Goal: Information Seeking & Learning: Learn about a topic

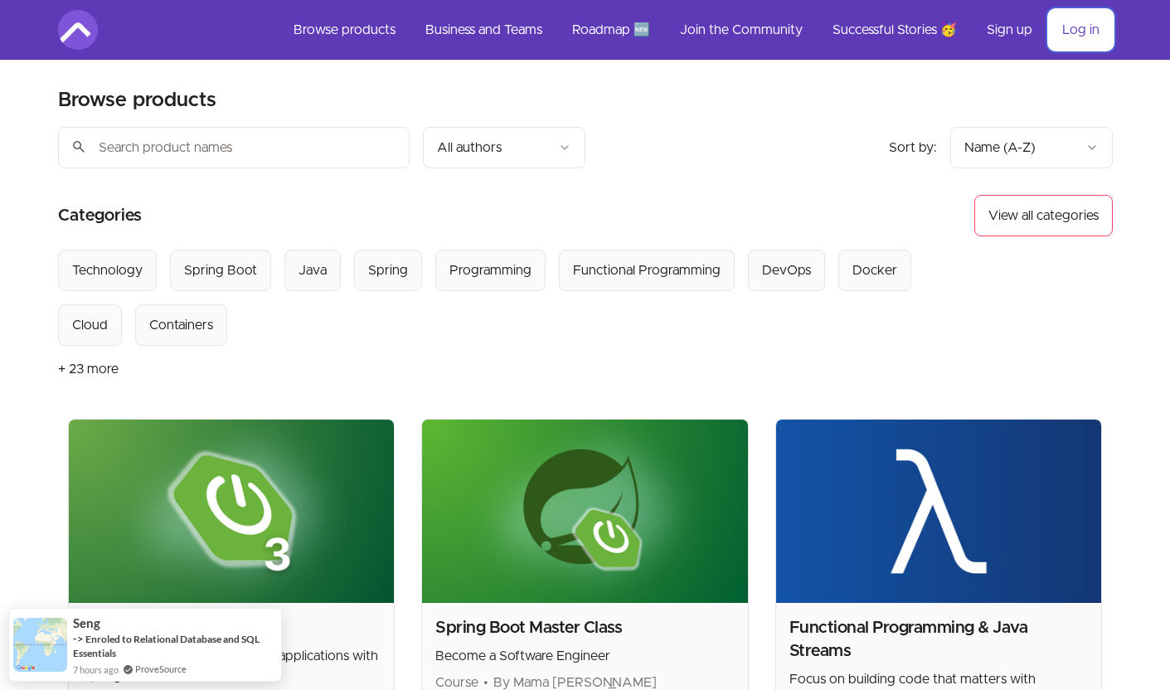
click at [1076, 34] on link "Log in" at bounding box center [1081, 30] width 64 height 40
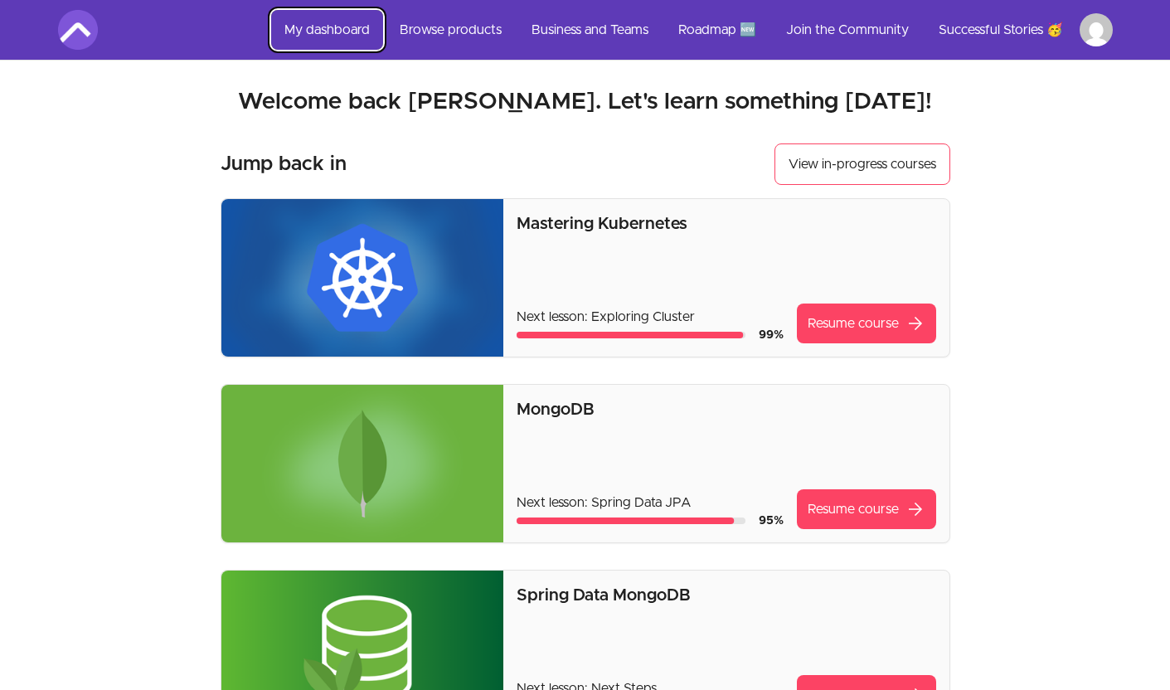
click at [328, 28] on link "My dashboard" at bounding box center [327, 30] width 112 height 40
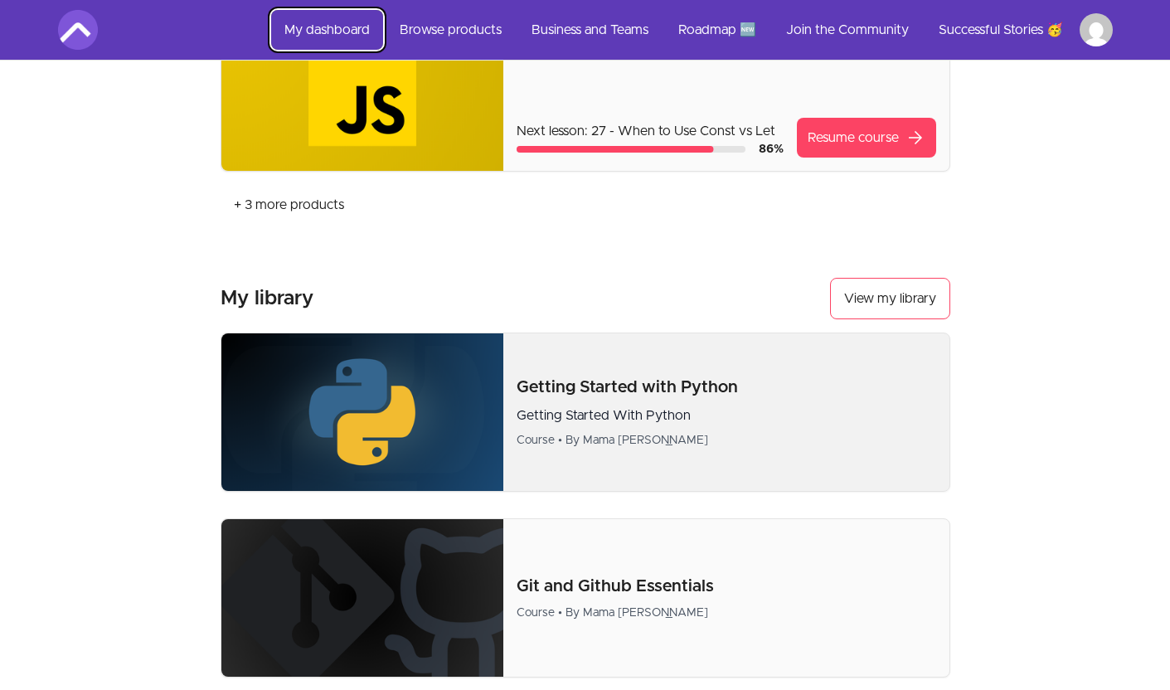
scroll to position [755, 0]
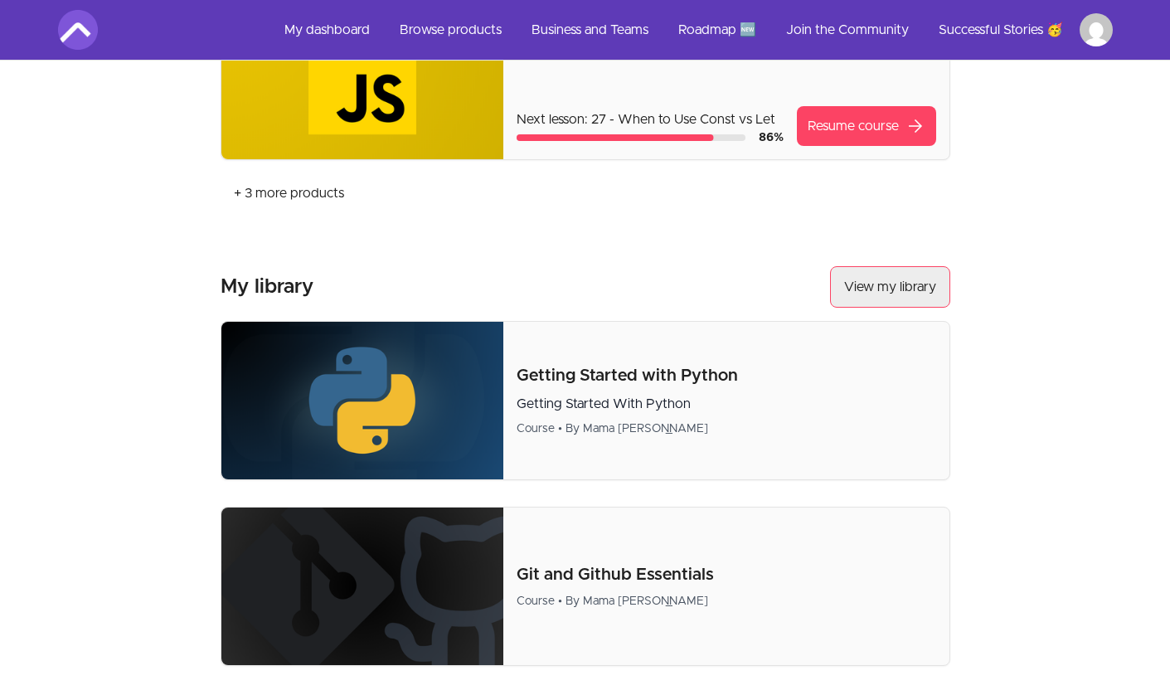
click at [896, 301] on button "View my library" at bounding box center [890, 286] width 120 height 41
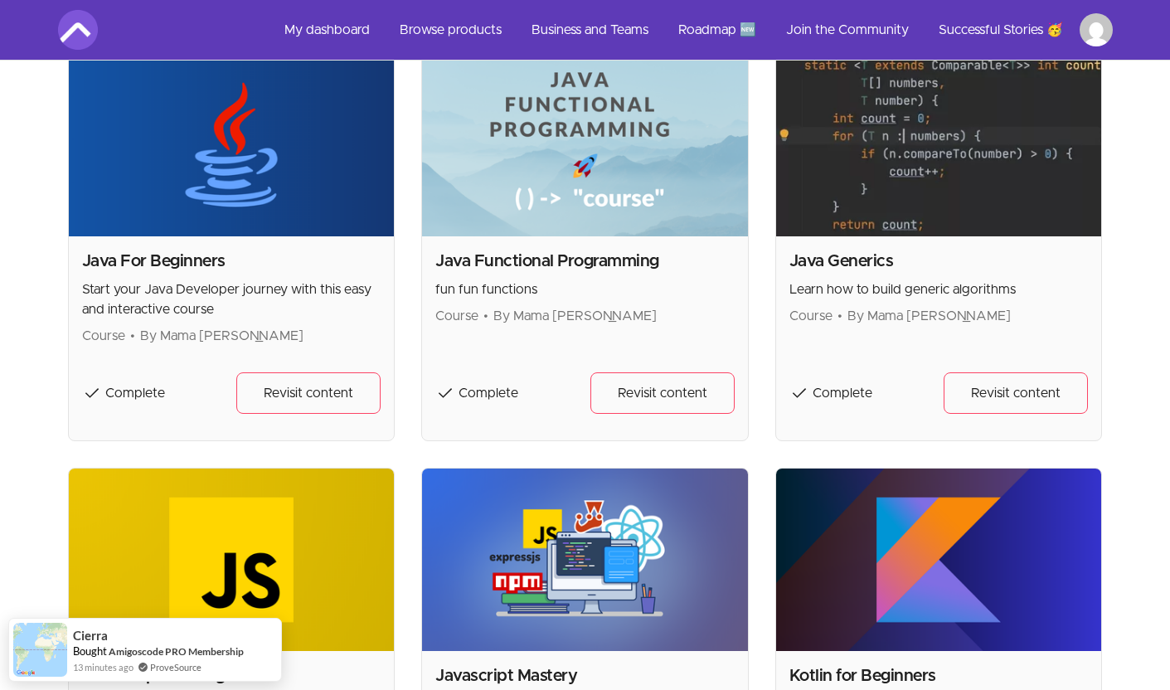
scroll to position [1202, 0]
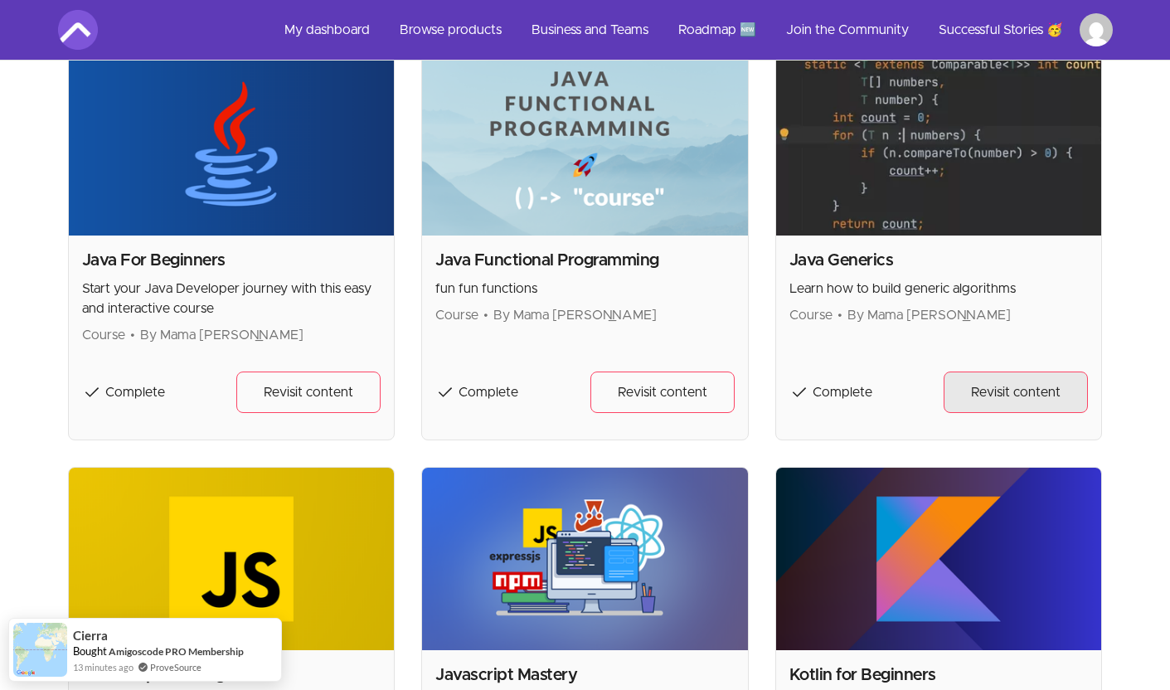
click at [1004, 396] on span "Revisit content" at bounding box center [1016, 392] width 90 height 20
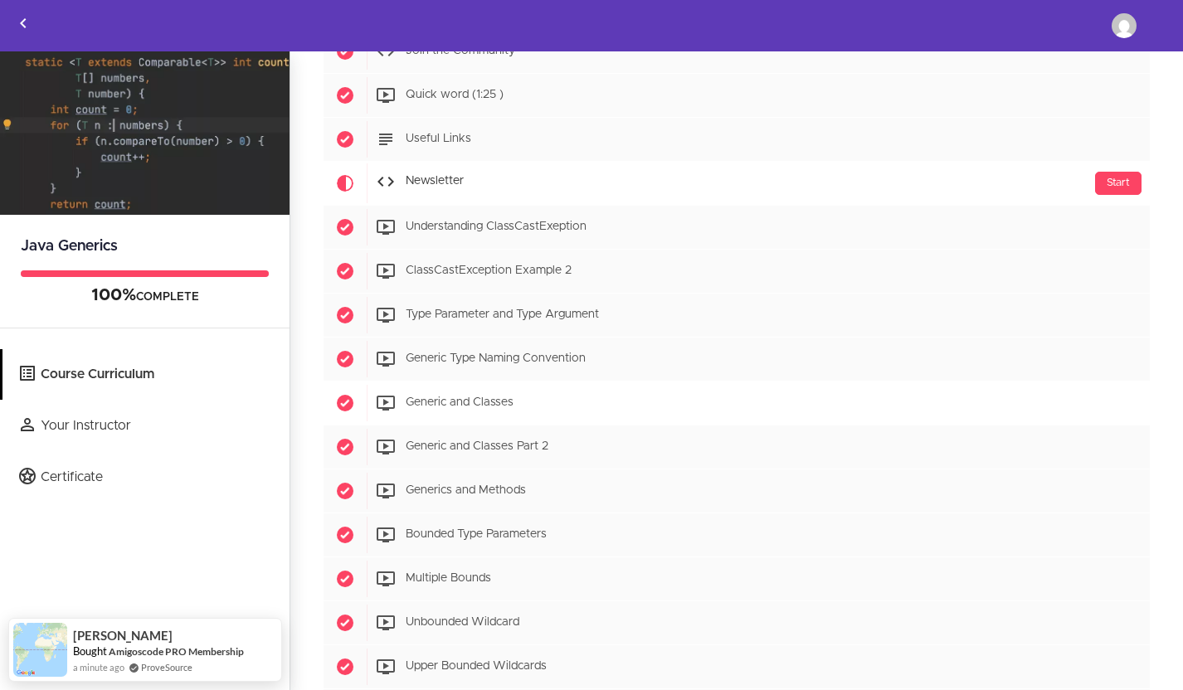
scroll to position [141, 0]
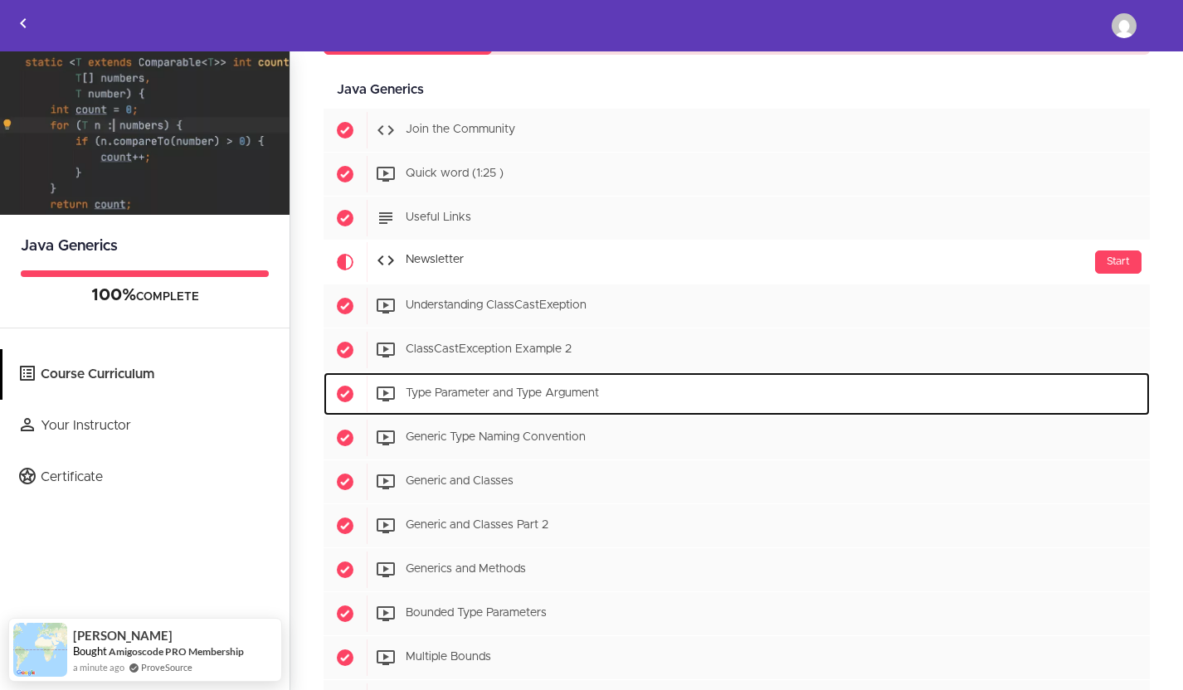
click at [461, 395] on span "Type Parameter and Type Argument" at bounding box center [502, 394] width 193 height 12
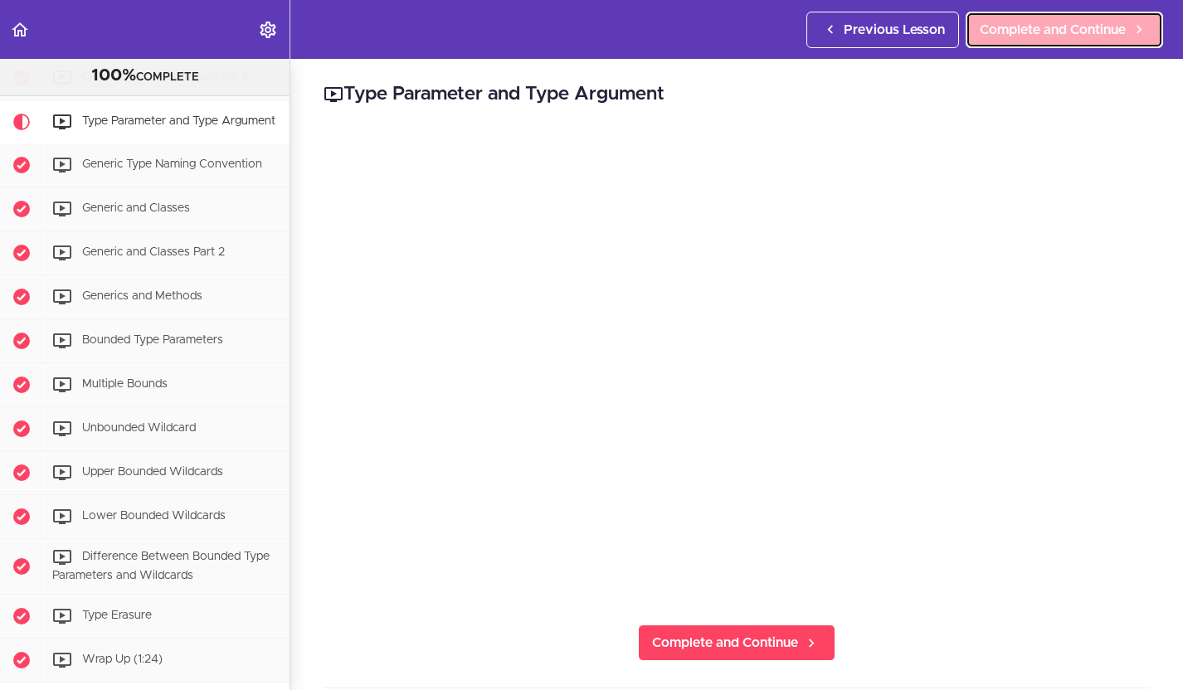
click at [1012, 36] on span "Complete and Continue" at bounding box center [1052, 30] width 146 height 20
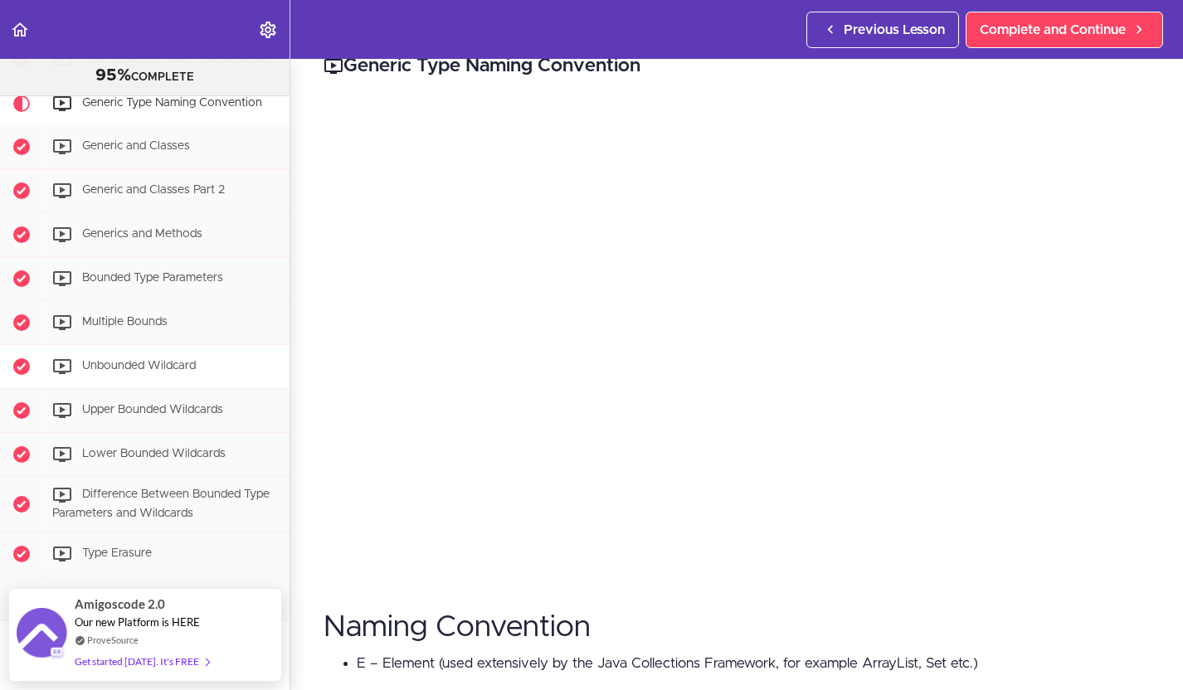
scroll to position [431, 0]
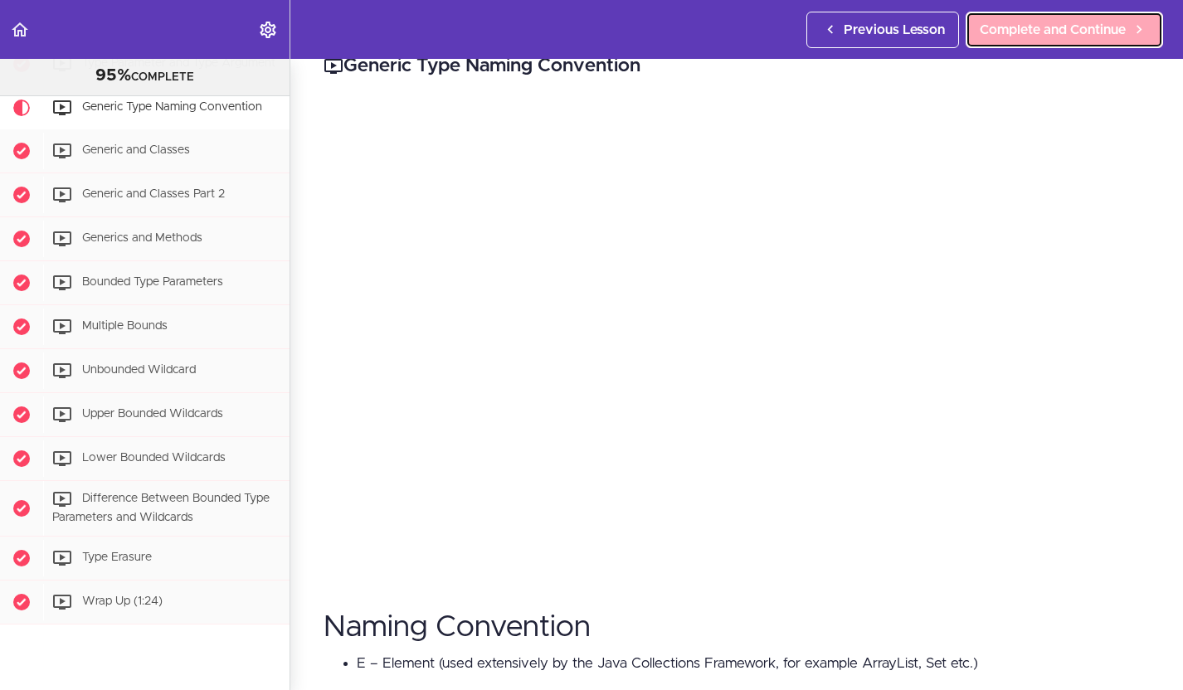
click at [1071, 23] on span "Complete and Continue" at bounding box center [1052, 30] width 146 height 20
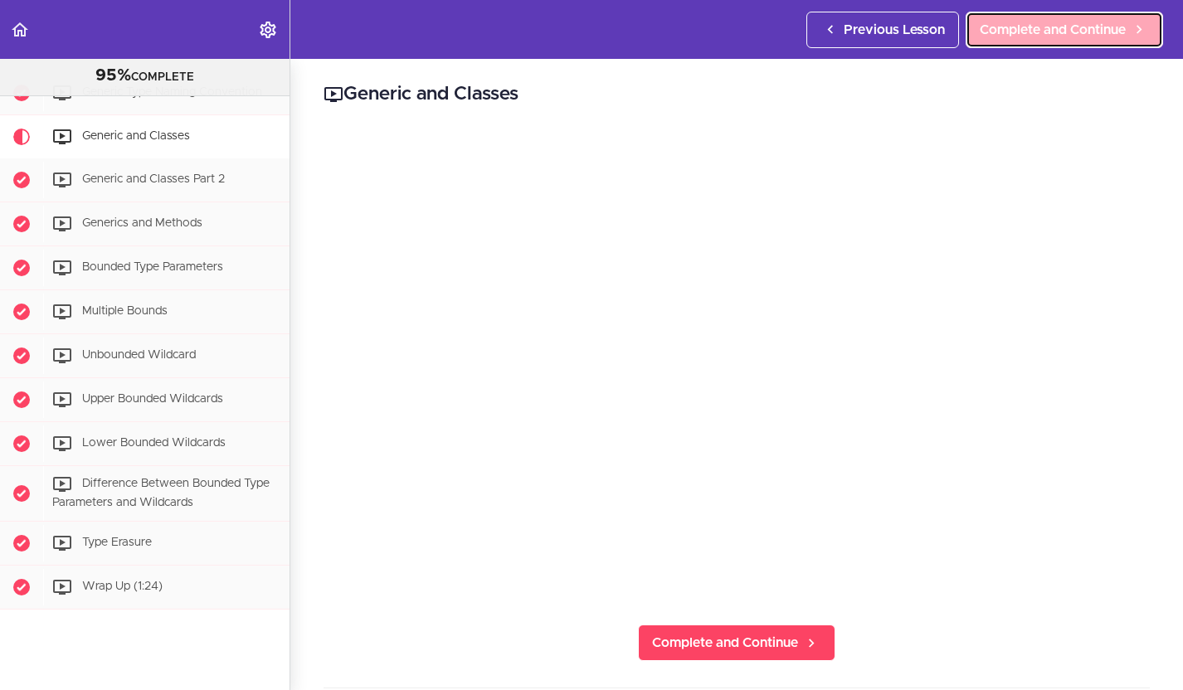
scroll to position [451, 0]
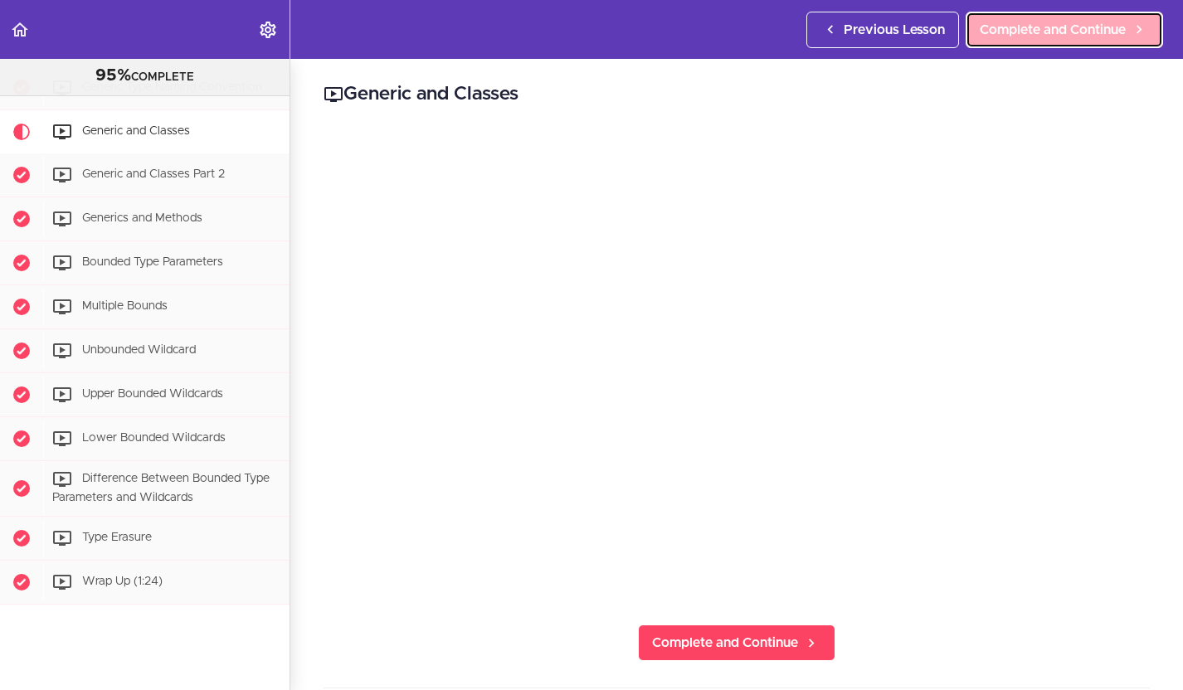
click at [1055, 37] on span "Complete and Continue" at bounding box center [1052, 30] width 146 height 20
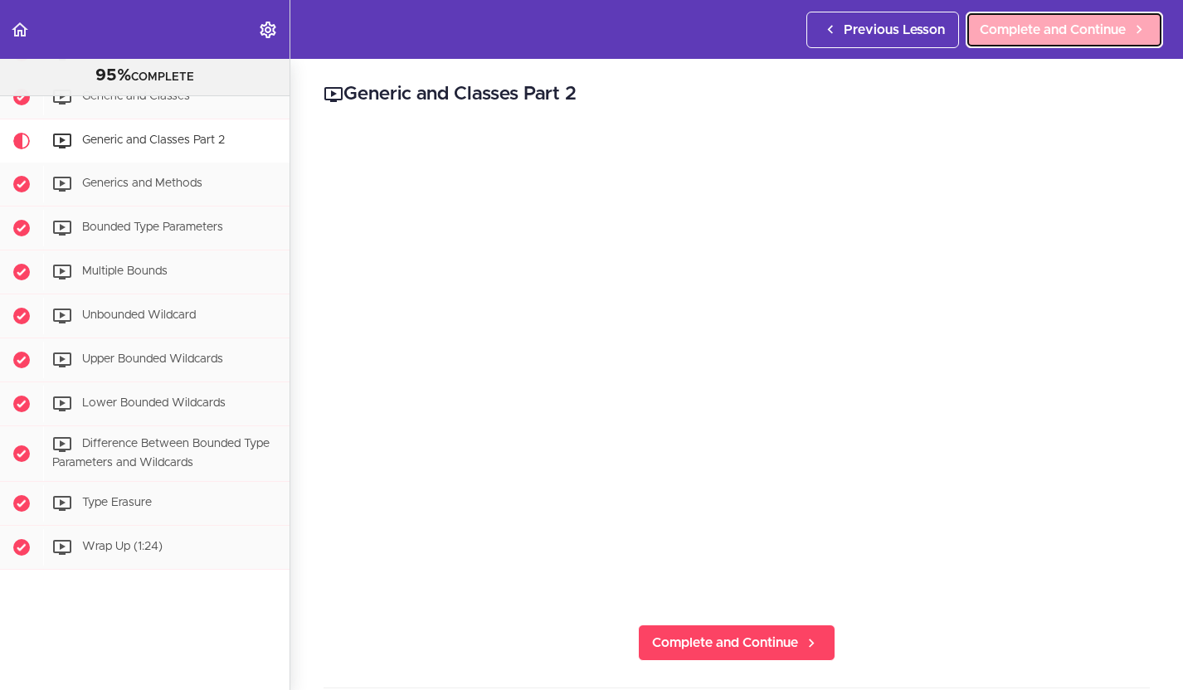
scroll to position [495, 0]
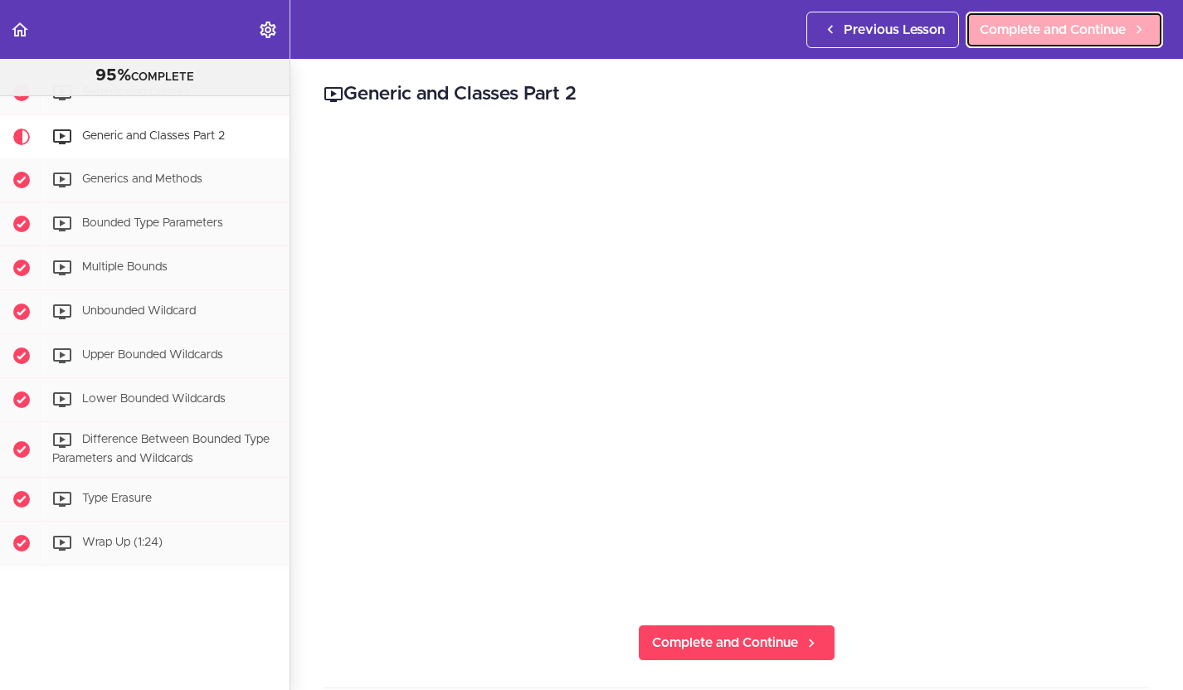
click at [1033, 26] on span "Complete and Continue" at bounding box center [1052, 30] width 146 height 20
click at [1016, 27] on span "Complete and Continue" at bounding box center [1052, 30] width 146 height 20
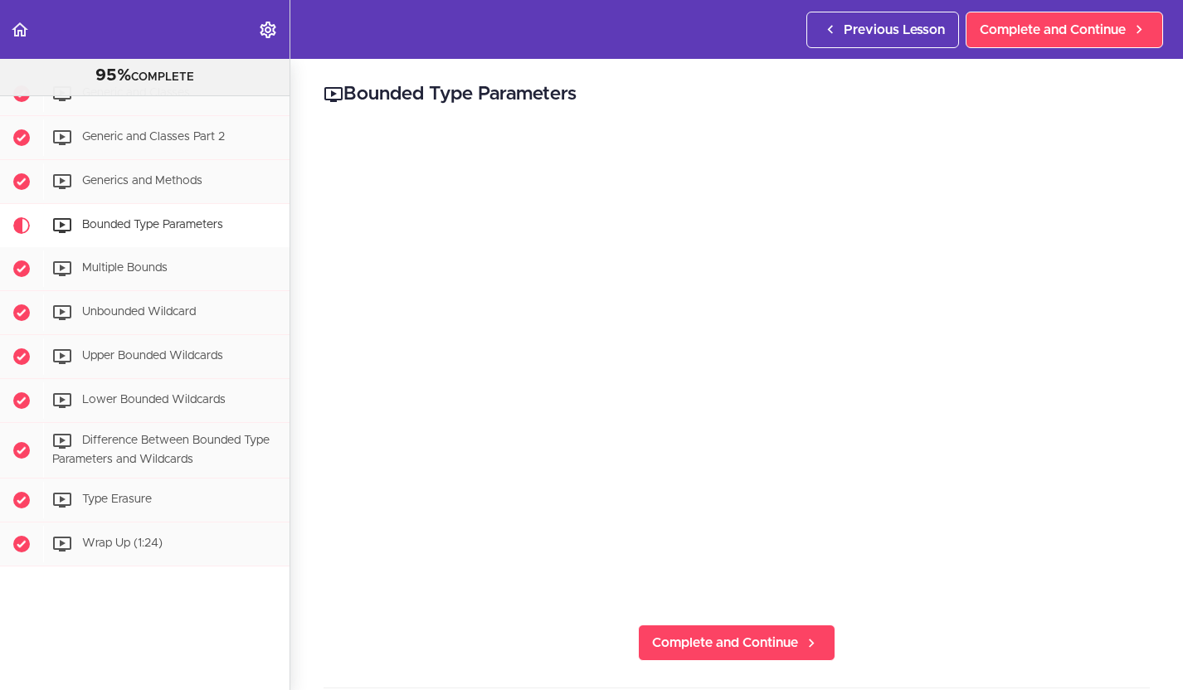
scroll to position [513, 0]
click at [1073, 35] on span "Complete and Continue" at bounding box center [1052, 30] width 146 height 20
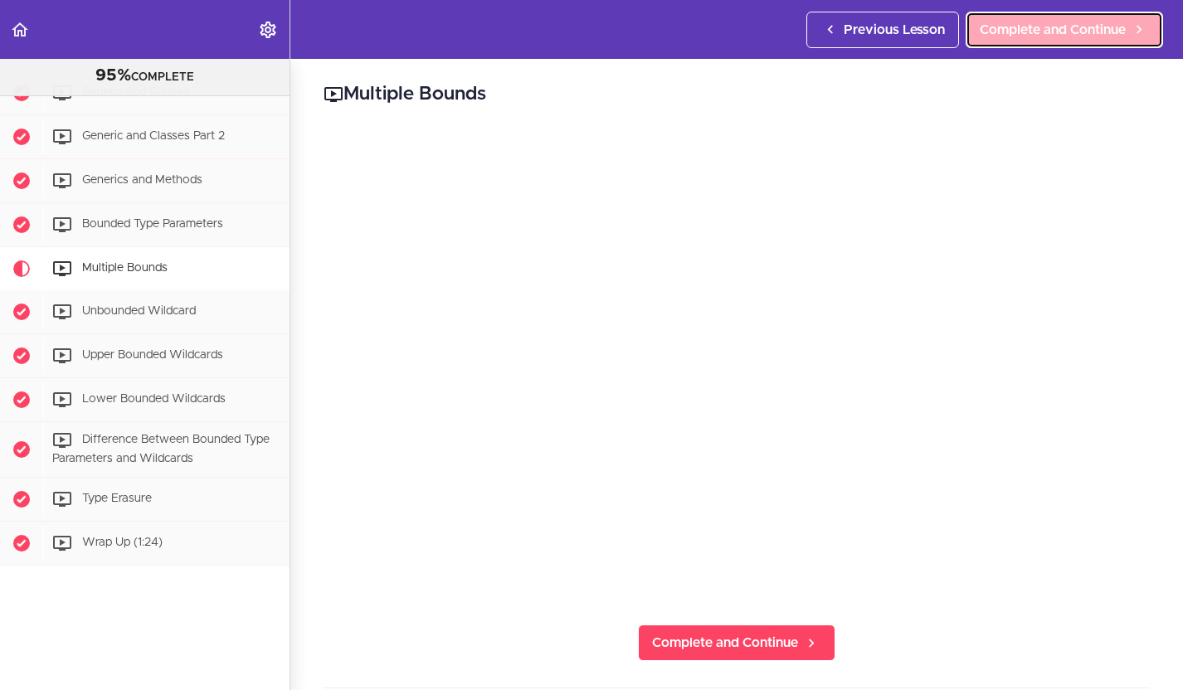
click at [1020, 17] on link "Complete and Continue" at bounding box center [1063, 30] width 197 height 36
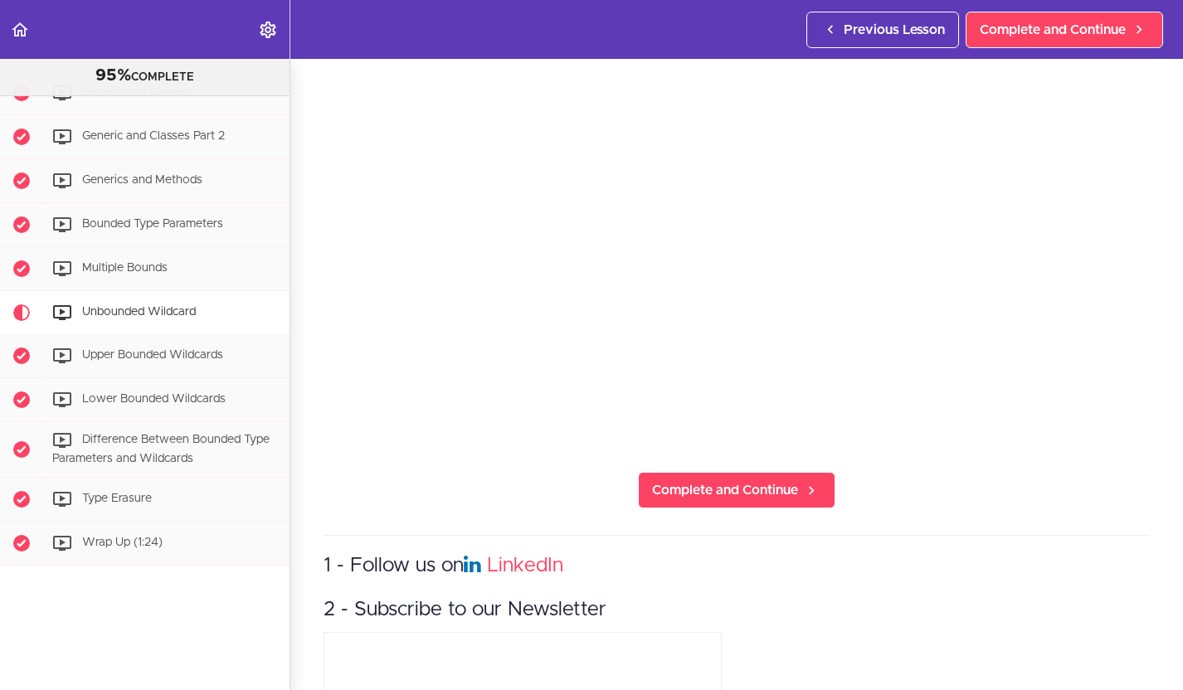
scroll to position [155, 0]
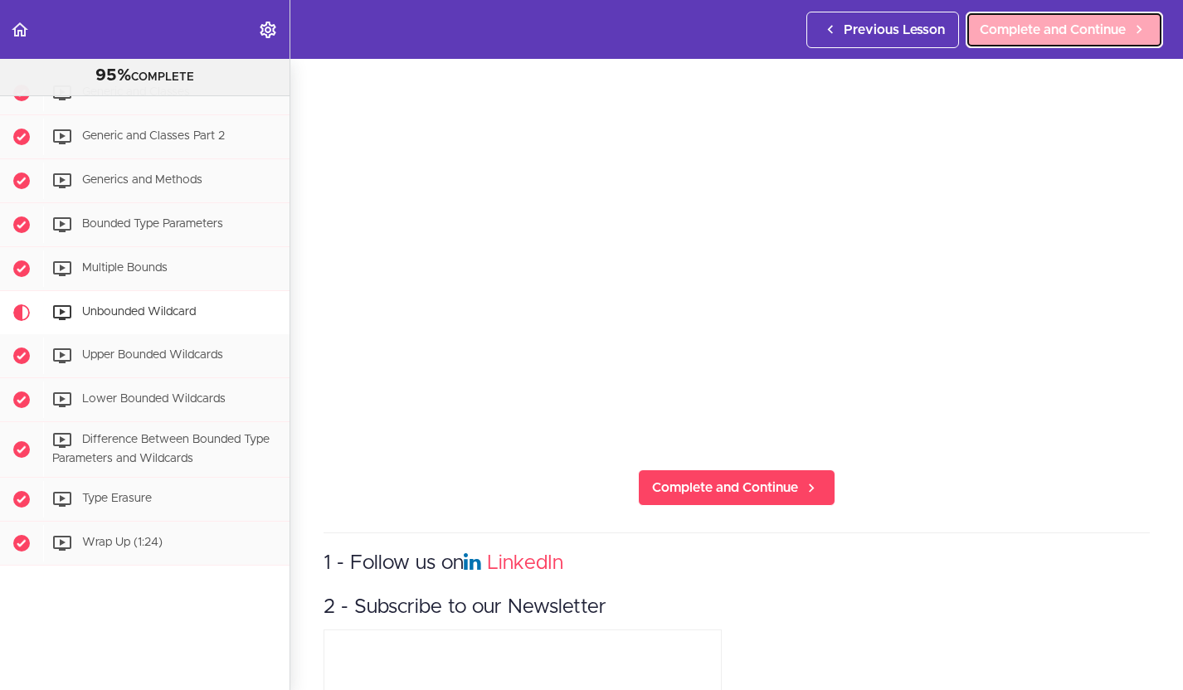
click at [1008, 32] on span "Complete and Continue" at bounding box center [1052, 30] width 146 height 20
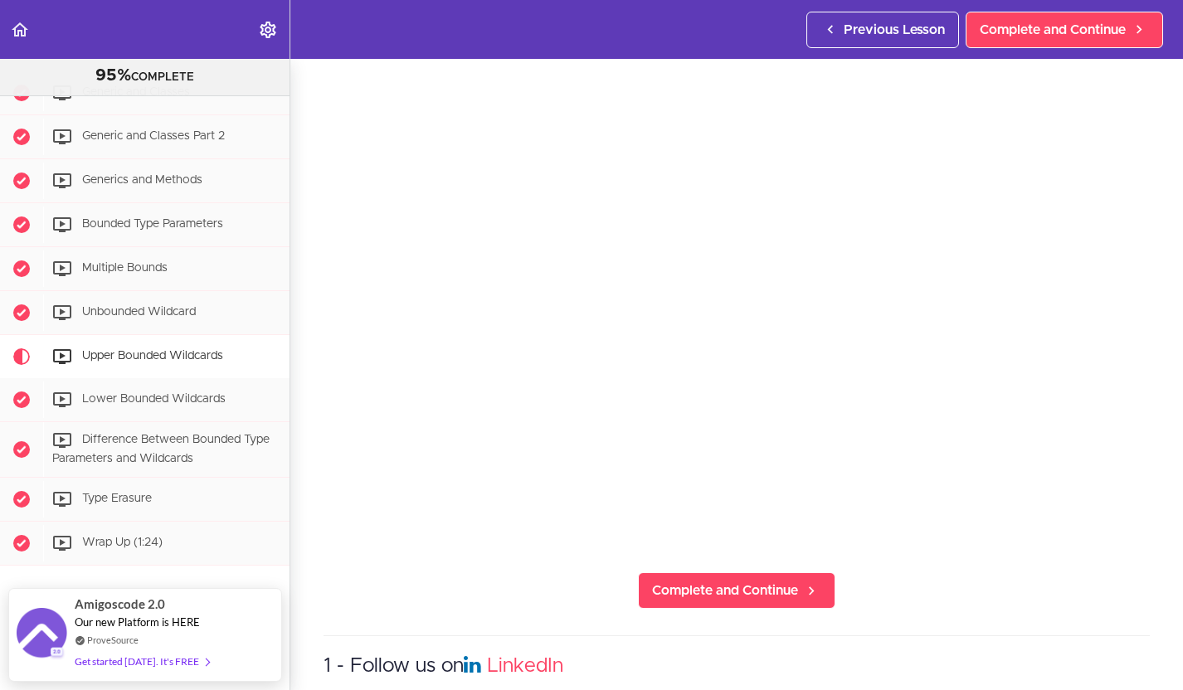
scroll to position [132, 0]
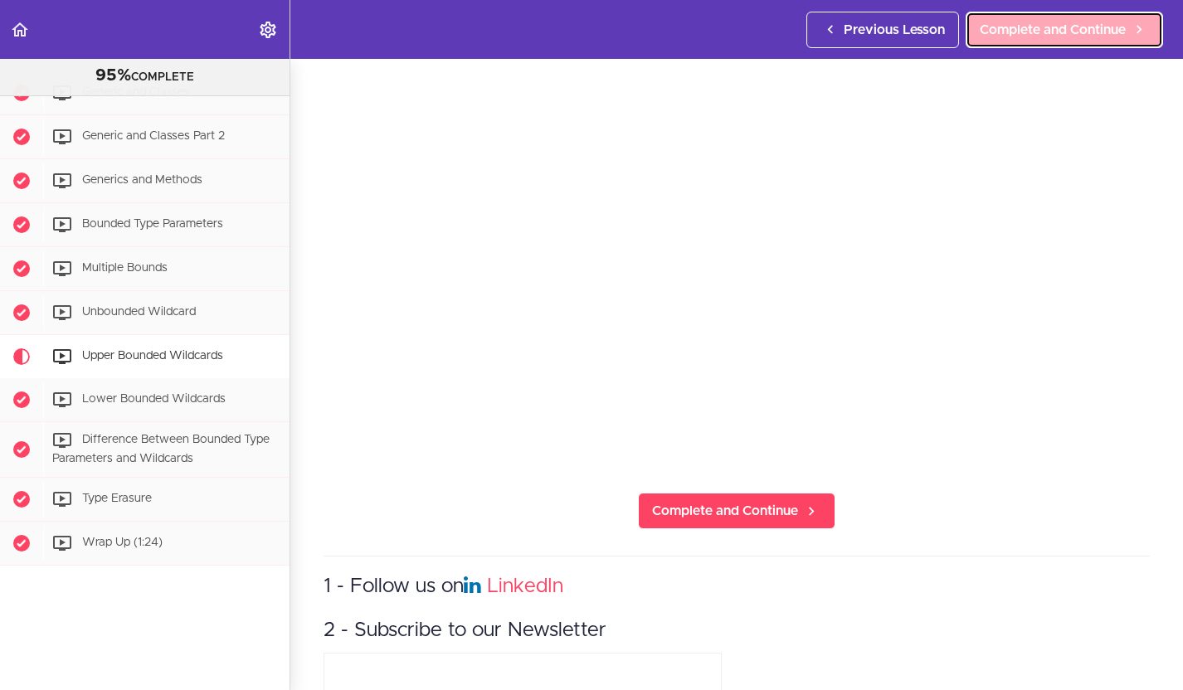
click at [1033, 33] on span "Complete and Continue" at bounding box center [1052, 30] width 146 height 20
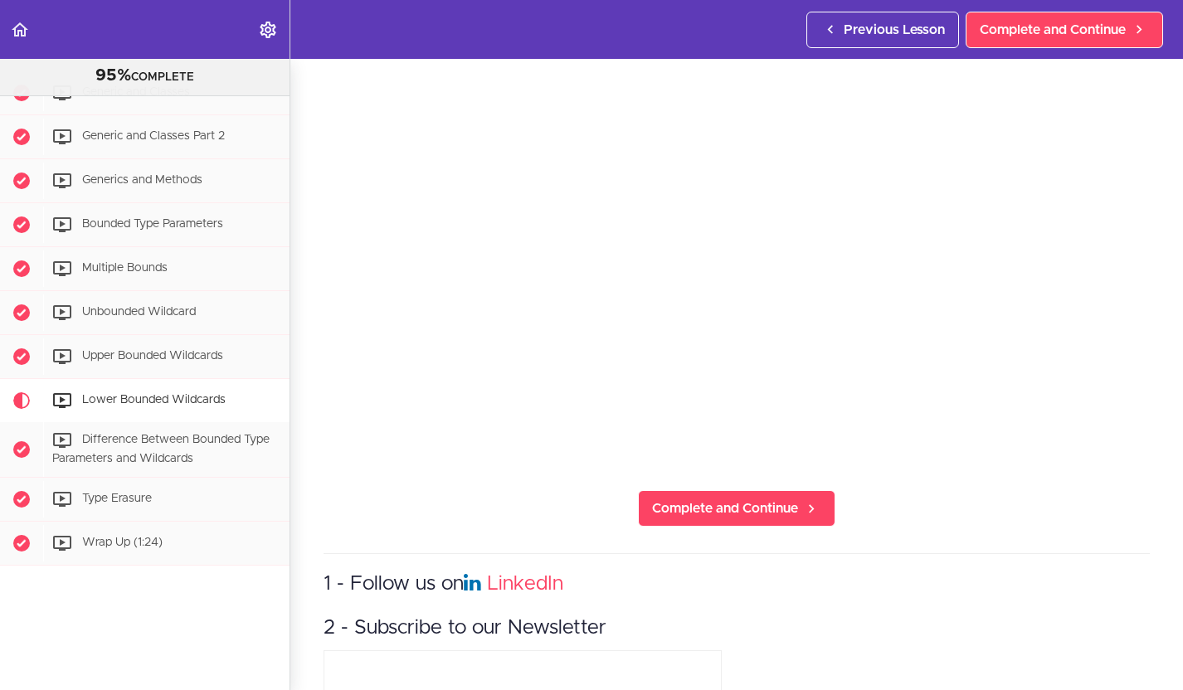
scroll to position [105, 0]
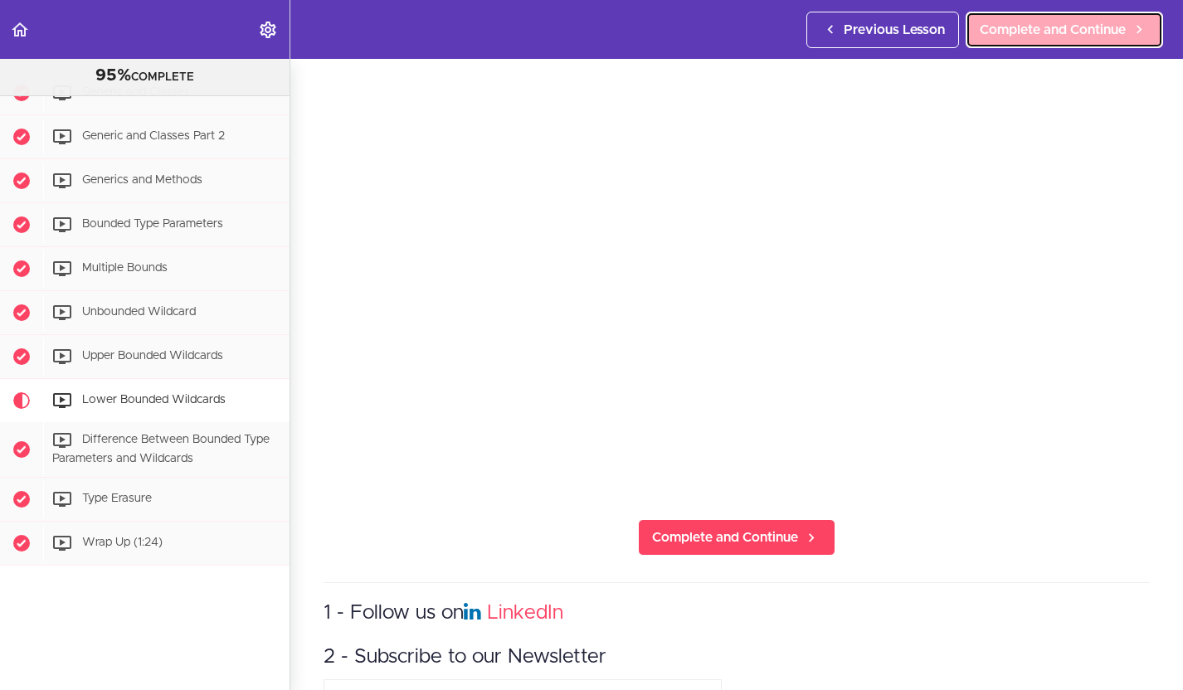
click at [1016, 27] on span "Complete and Continue" at bounding box center [1052, 30] width 146 height 20
